Goal: Transaction & Acquisition: Book appointment/travel/reservation

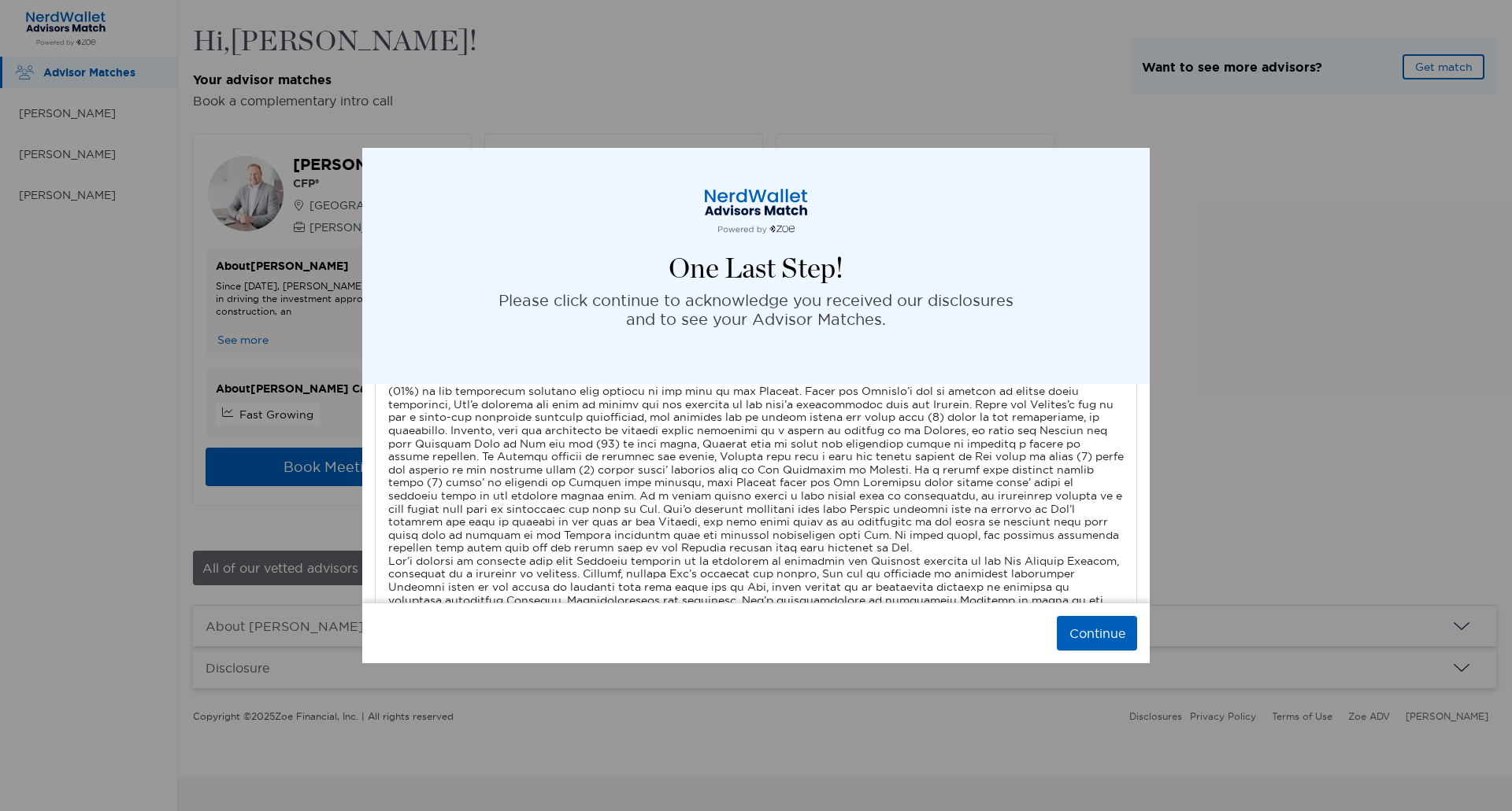
scroll to position [5261, 0]
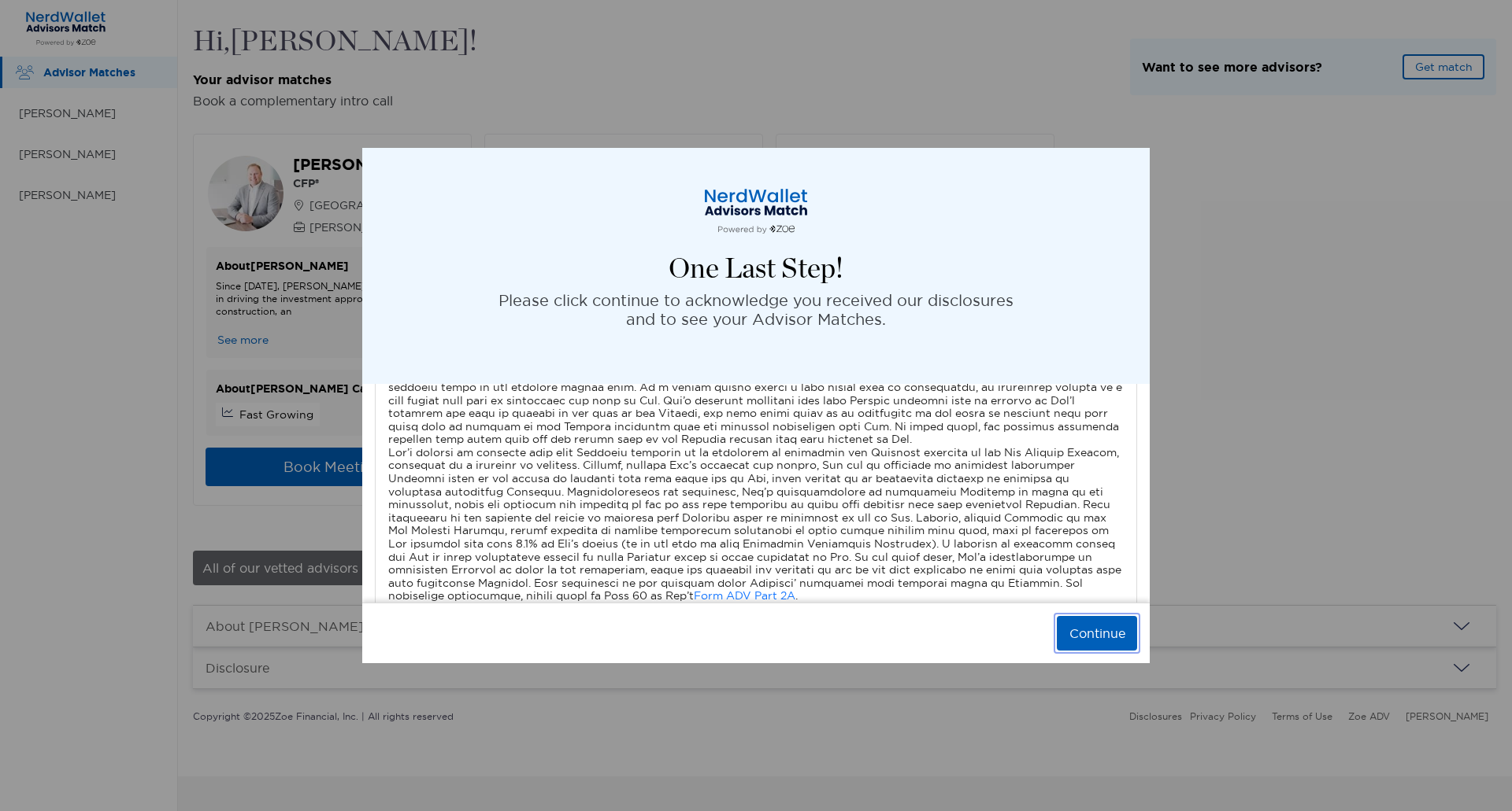
click at [1091, 638] on button "Continue" at bounding box center [1097, 633] width 80 height 35
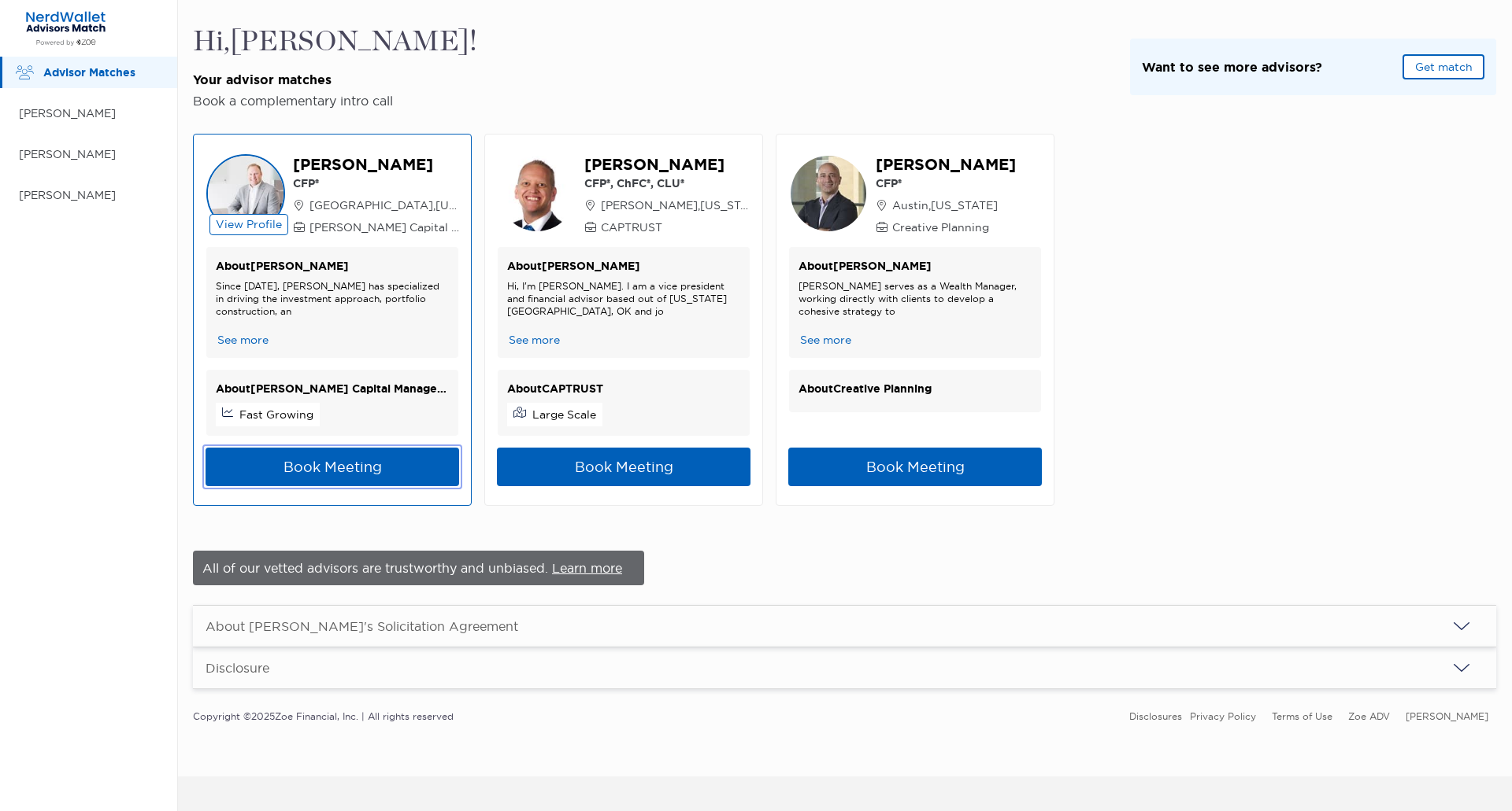
click at [306, 465] on button "Book Meeting" at bounding box center [332, 467] width 253 height 39
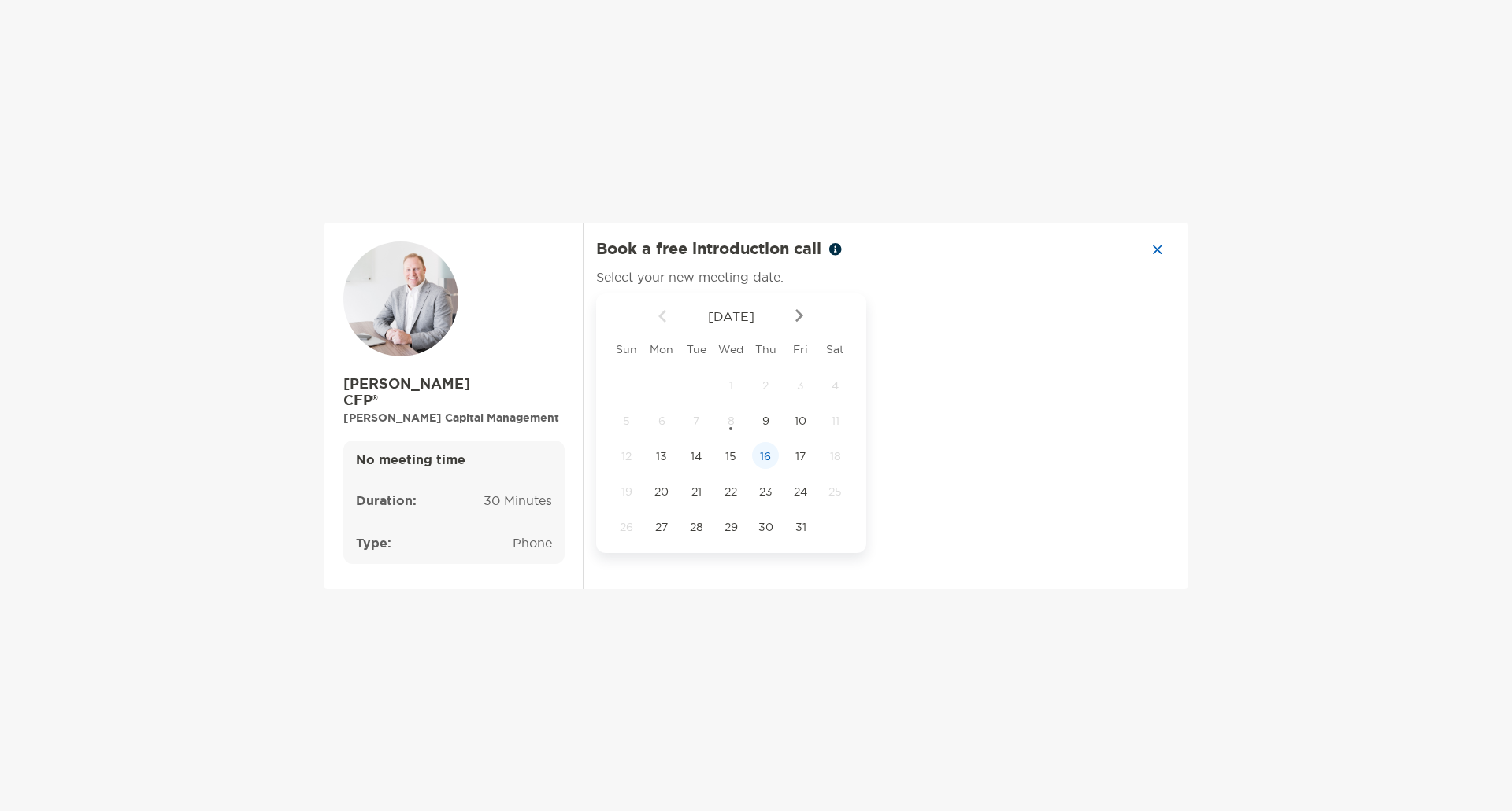
click at [762, 462] on span "16" at bounding box center [765, 457] width 27 height 14
click at [519, 540] on span "phone" at bounding box center [532, 543] width 39 height 16
click at [1042, 432] on div "2:00 pm" at bounding box center [1057, 436] width 105 height 36
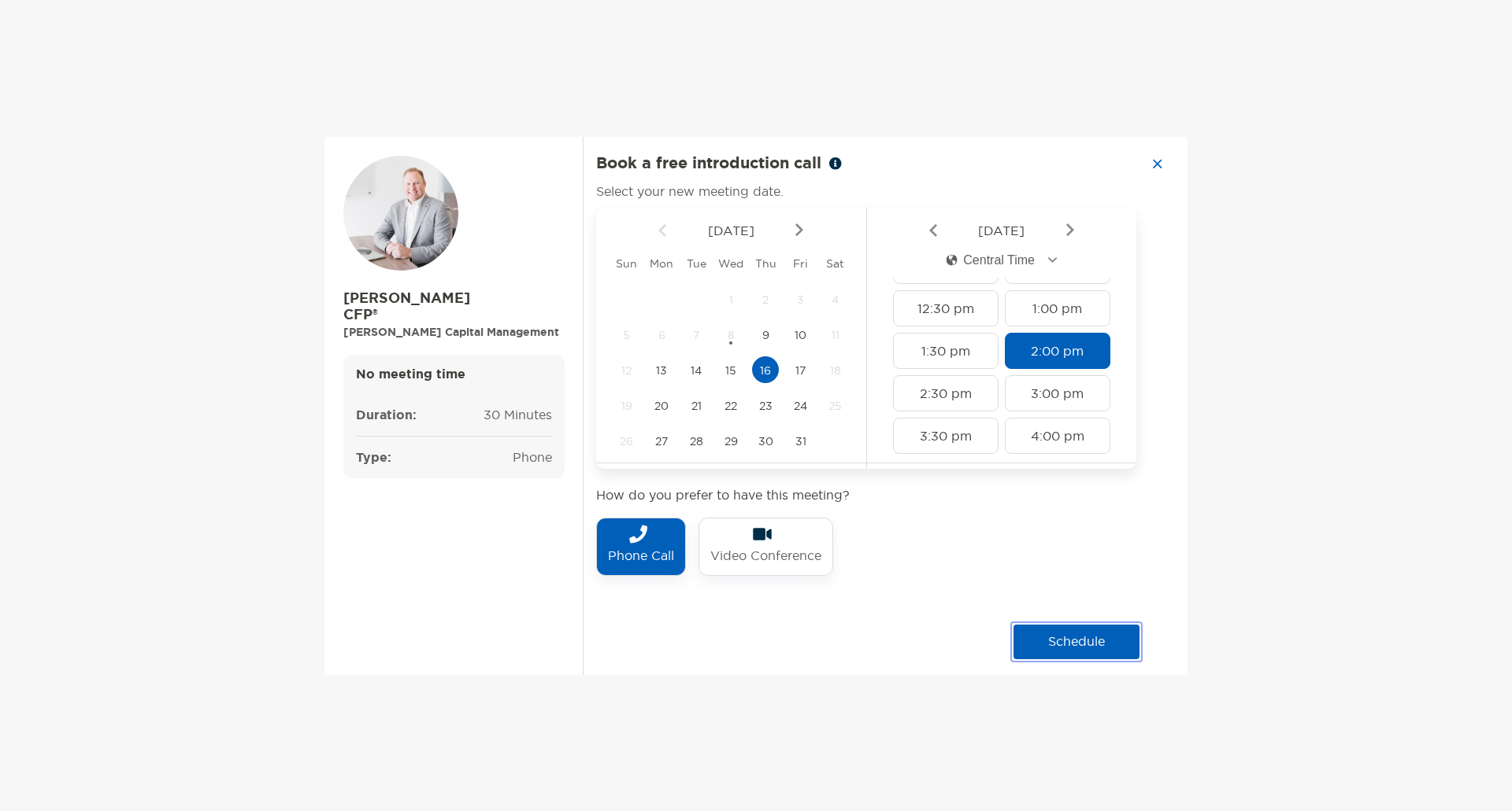
click at [1064, 643] on button "schedule" at bounding box center [1076, 641] width 126 height 35
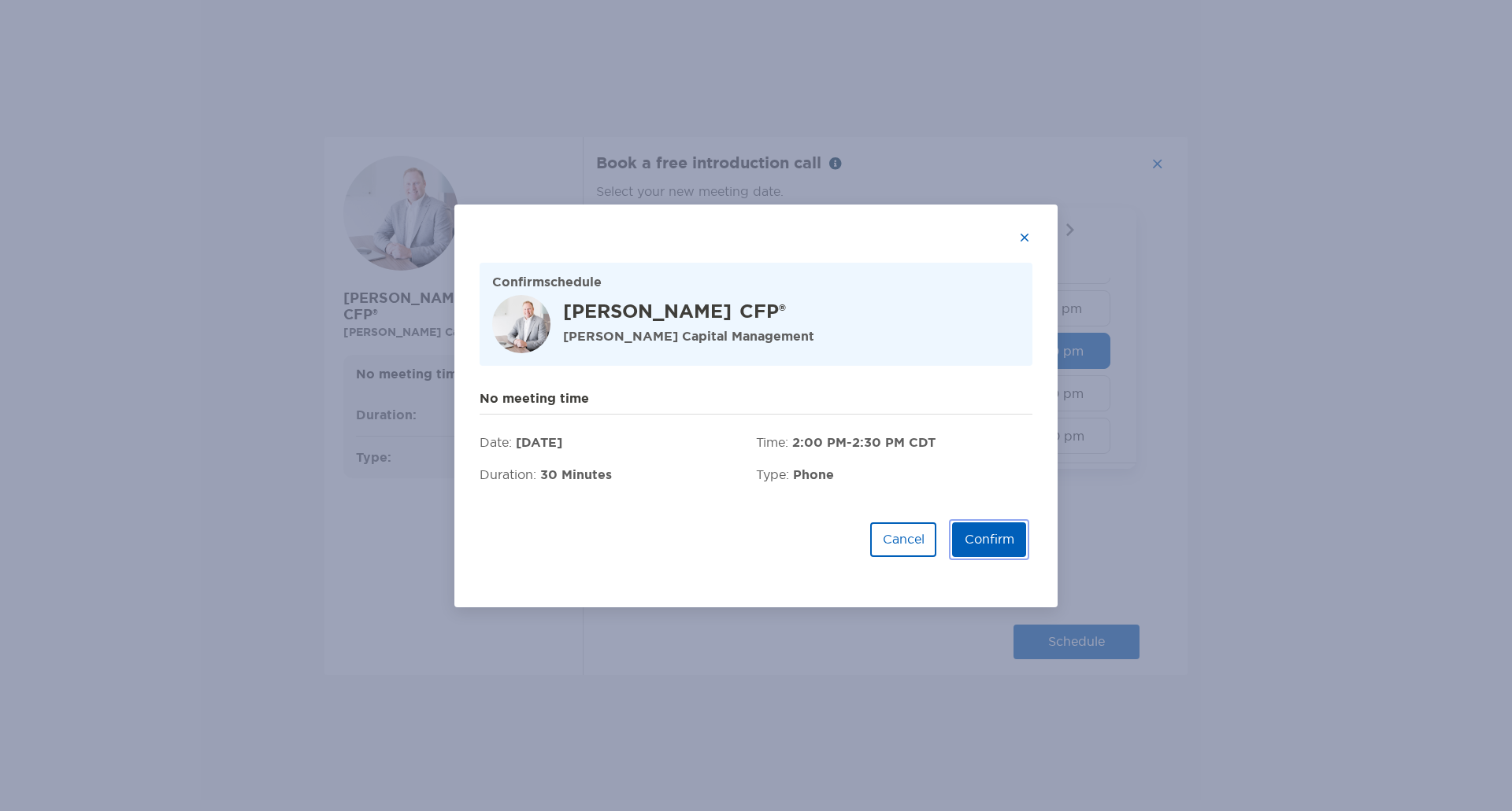
click at [991, 547] on button "Confirm" at bounding box center [989, 539] width 74 height 35
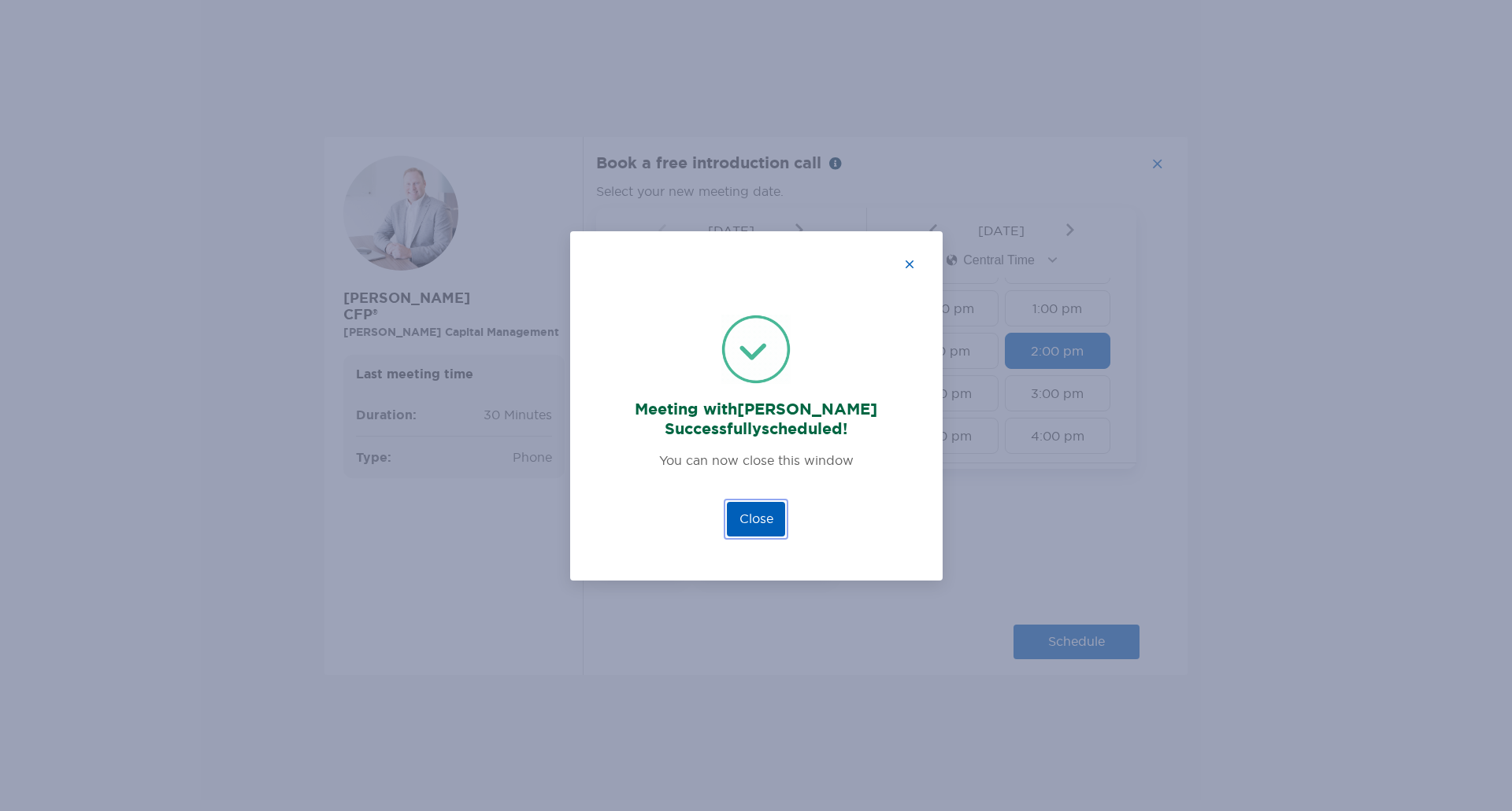
click at [761, 513] on button "Close" at bounding box center [756, 519] width 58 height 35
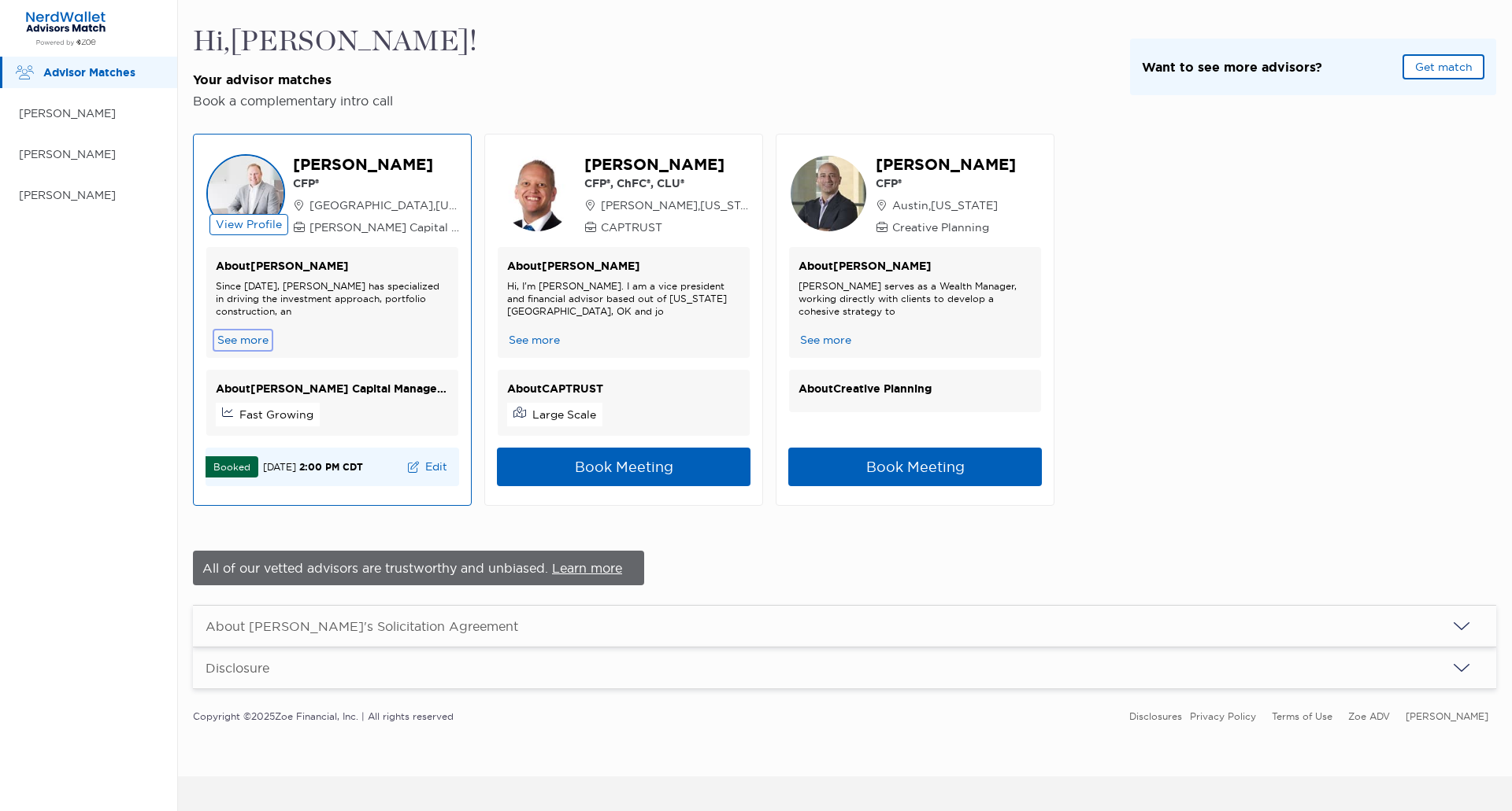
click at [233, 338] on button "See more" at bounding box center [243, 340] width 55 height 17
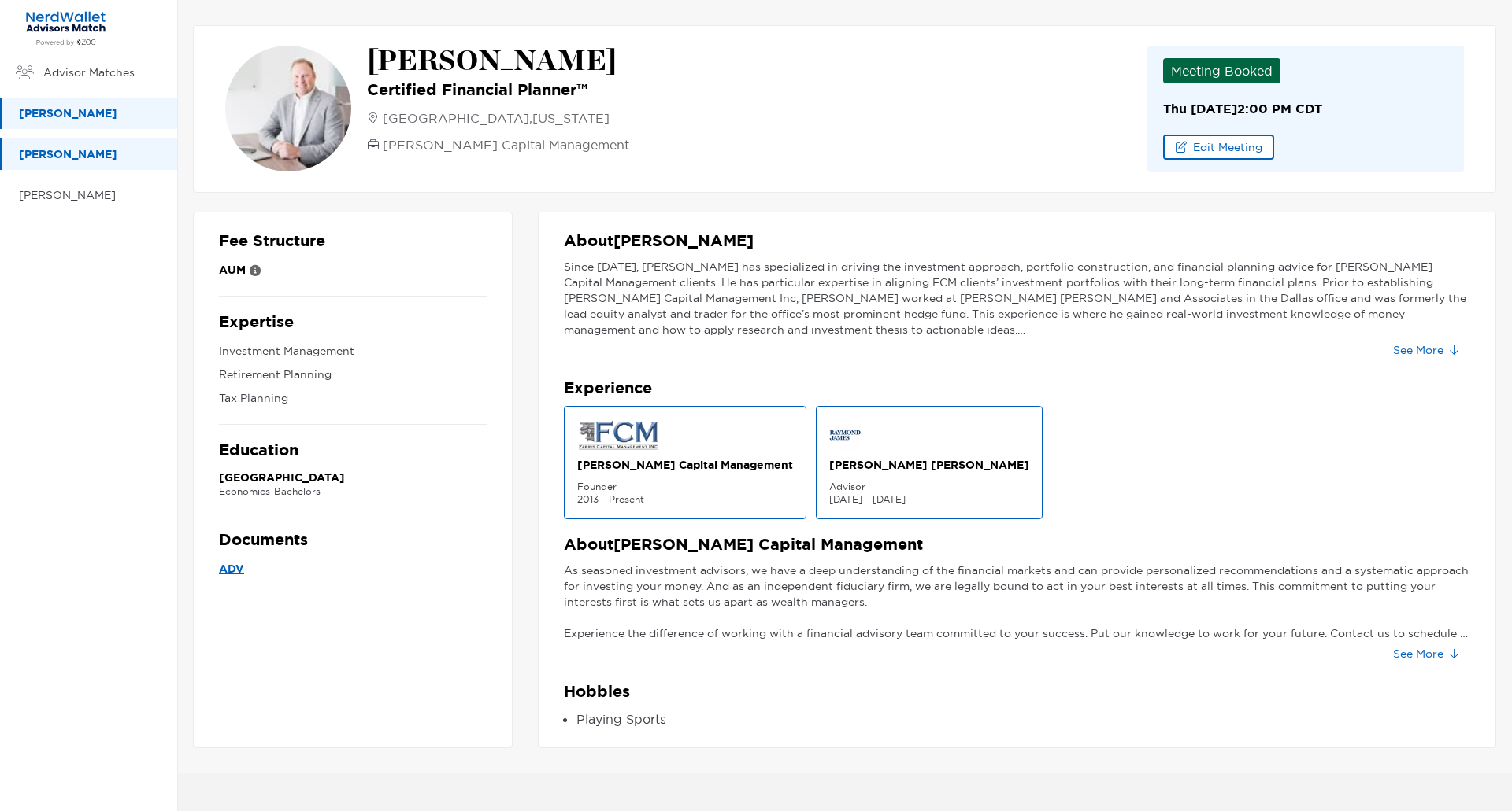
click at [51, 162] on p "[PERSON_NAME]" at bounding box center [89, 154] width 142 height 19
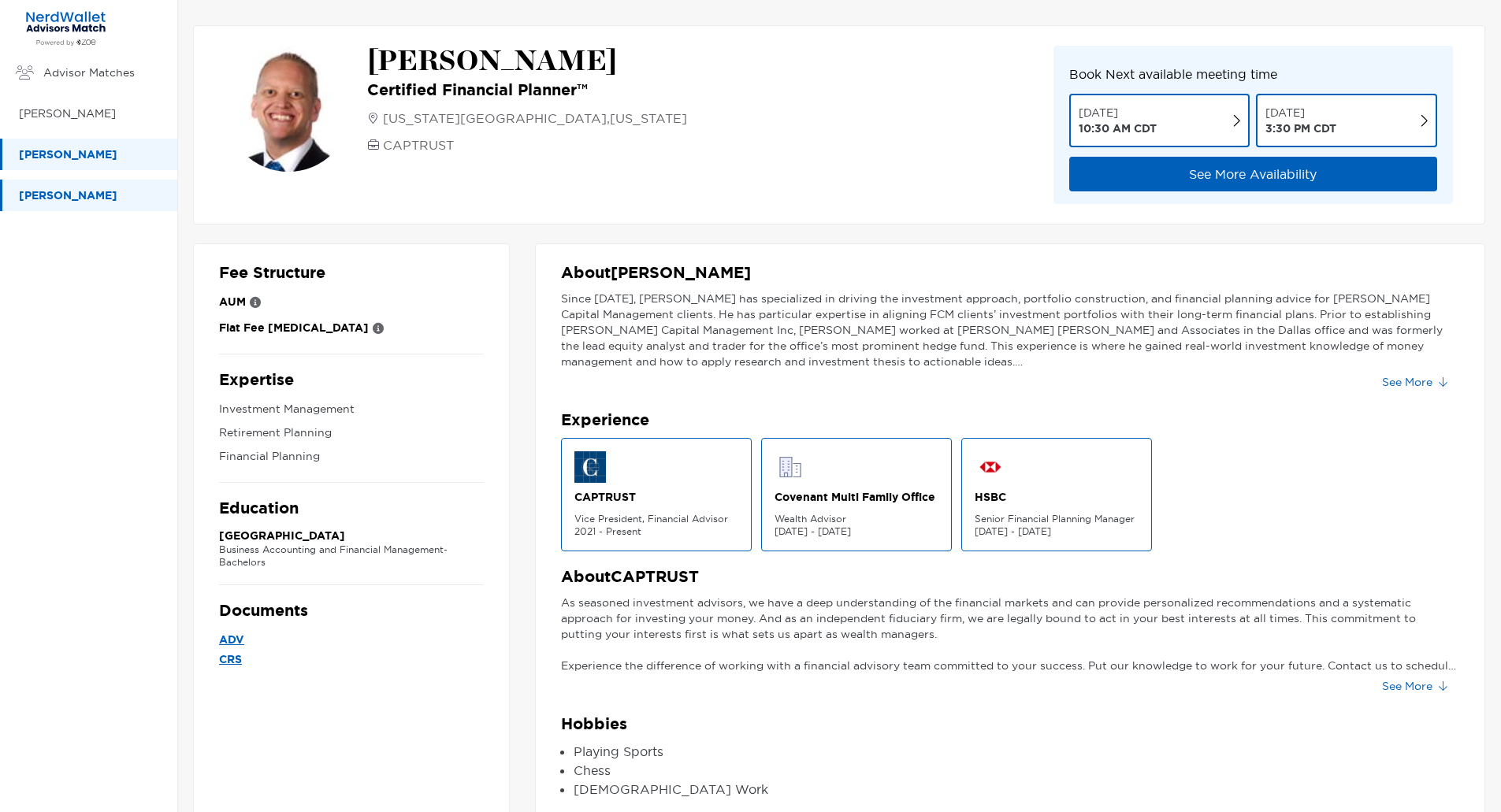
click at [35, 198] on p "[PERSON_NAME]" at bounding box center [89, 196] width 142 height 19
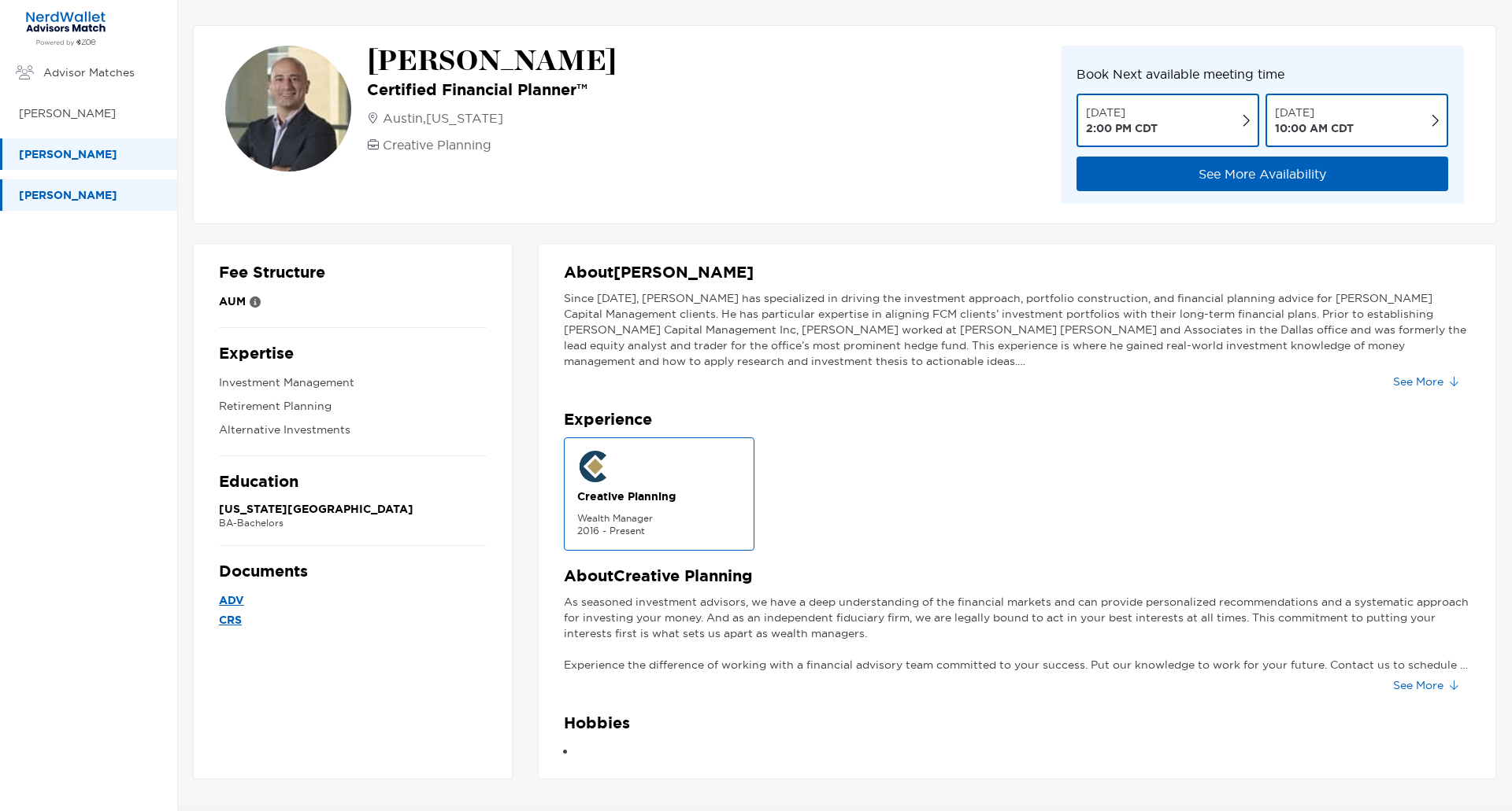
click at [51, 161] on p "[PERSON_NAME]" at bounding box center [89, 154] width 142 height 19
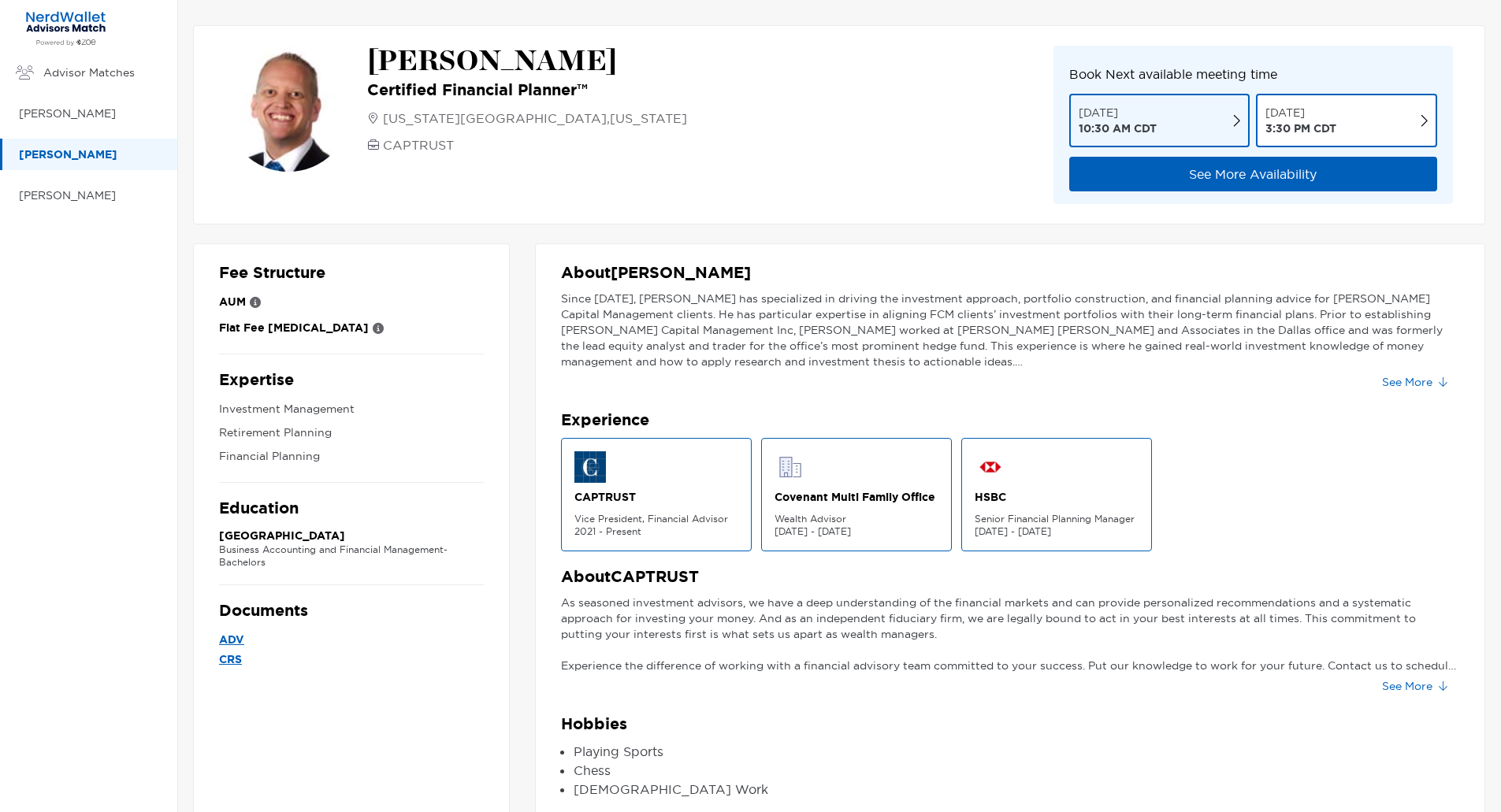
click at [1117, 117] on p "[DATE]" at bounding box center [1117, 113] width 78 height 16
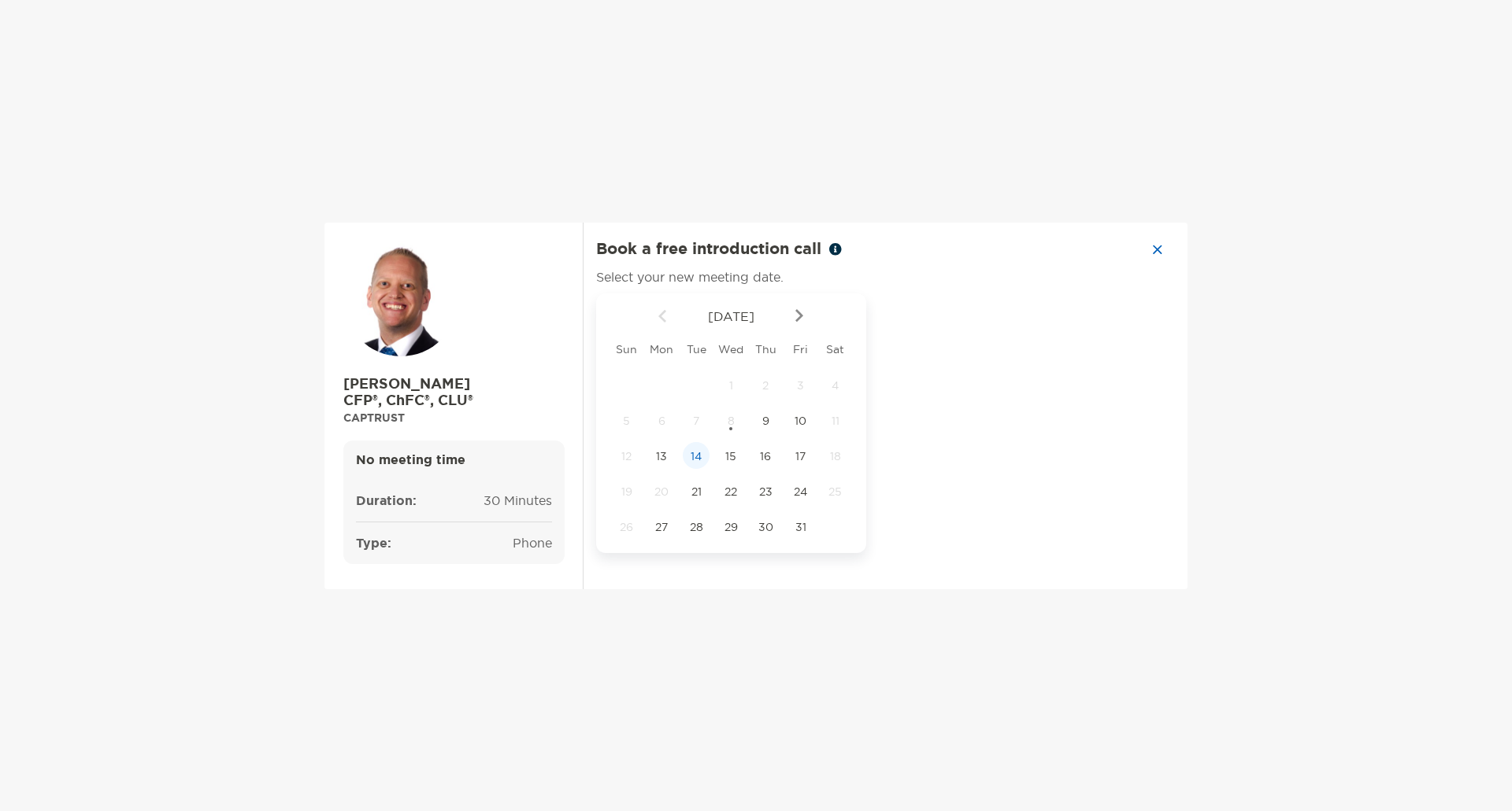
click at [692, 457] on span "14" at bounding box center [696, 457] width 27 height 14
click at [1061, 391] on div "3:00 pm" at bounding box center [1057, 381] width 105 height 36
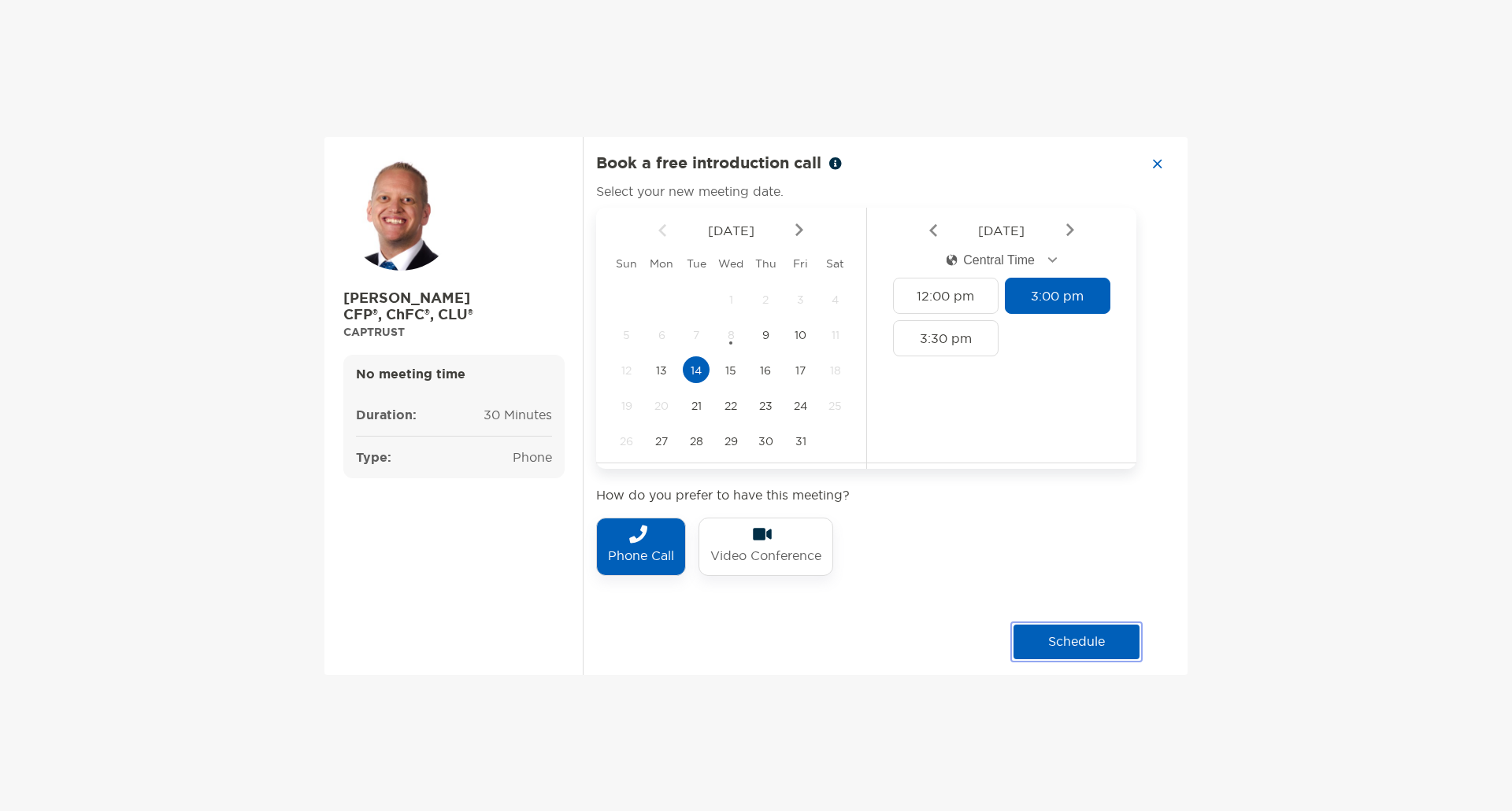
click at [1074, 639] on button "schedule" at bounding box center [1076, 641] width 126 height 35
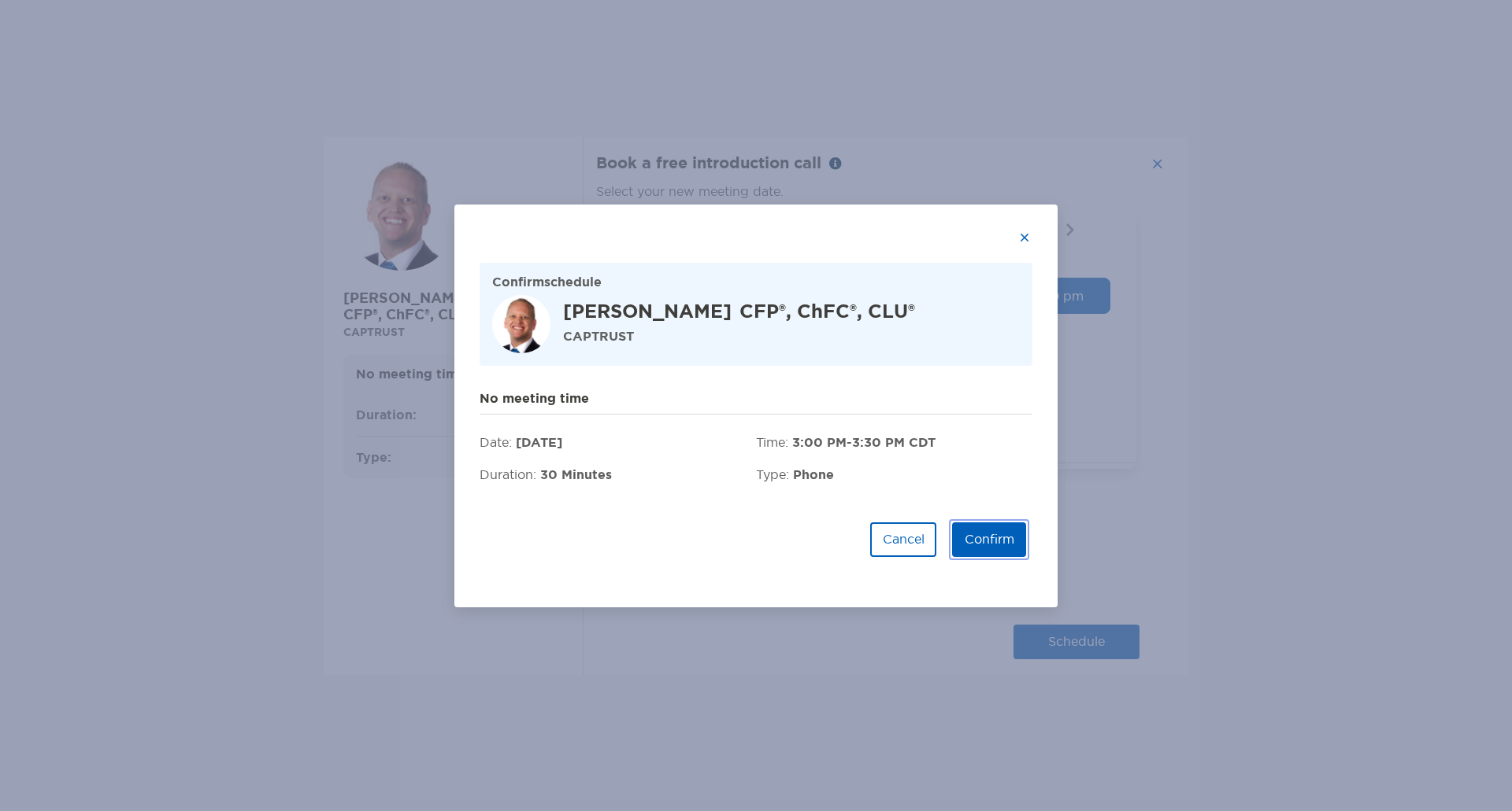
click at [988, 543] on button "Confirm" at bounding box center [989, 539] width 74 height 35
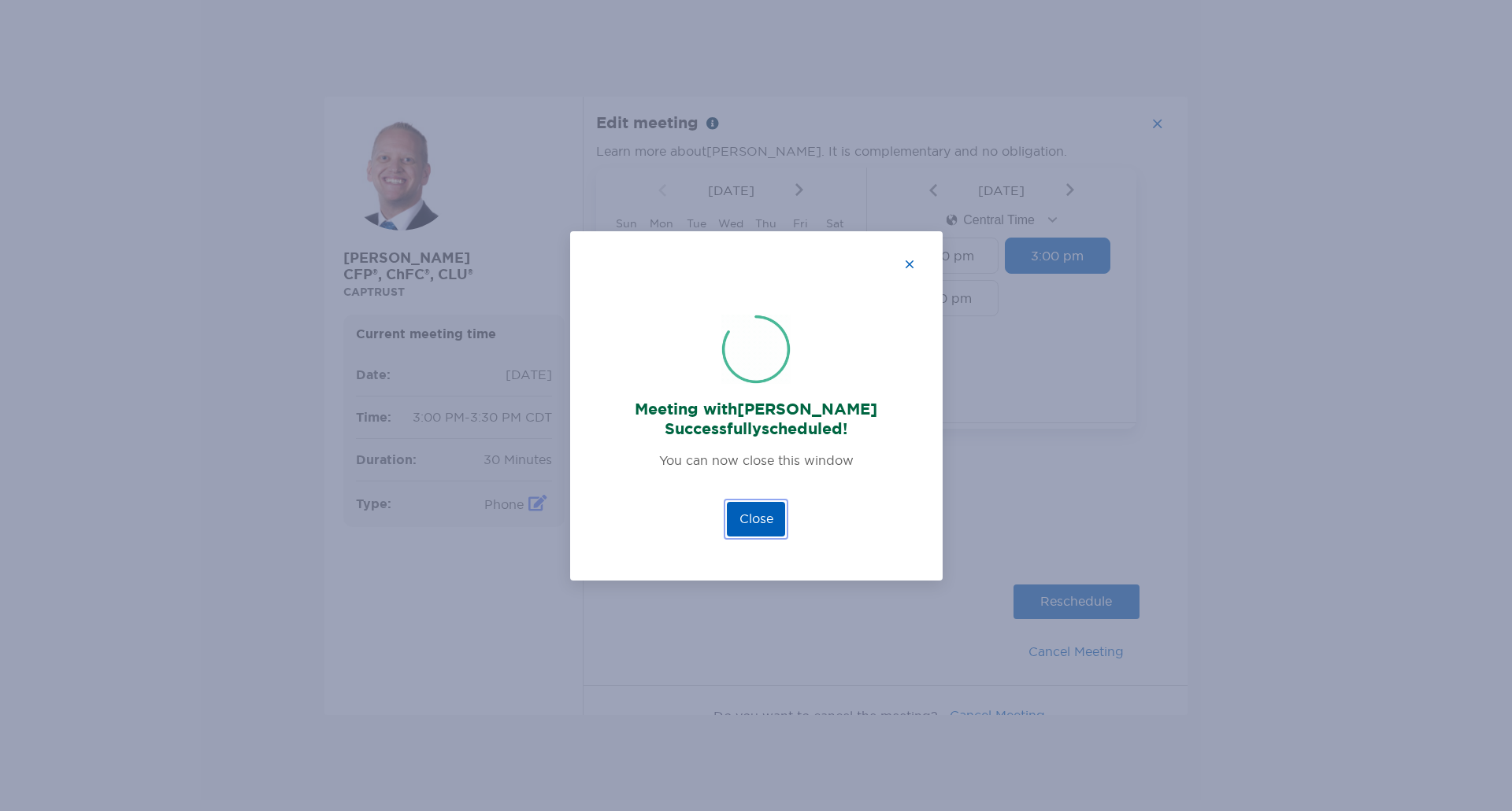
click at [751, 514] on button "Close" at bounding box center [756, 519] width 58 height 35
